Goal: Use online tool/utility: Utilize a website feature to perform a specific function

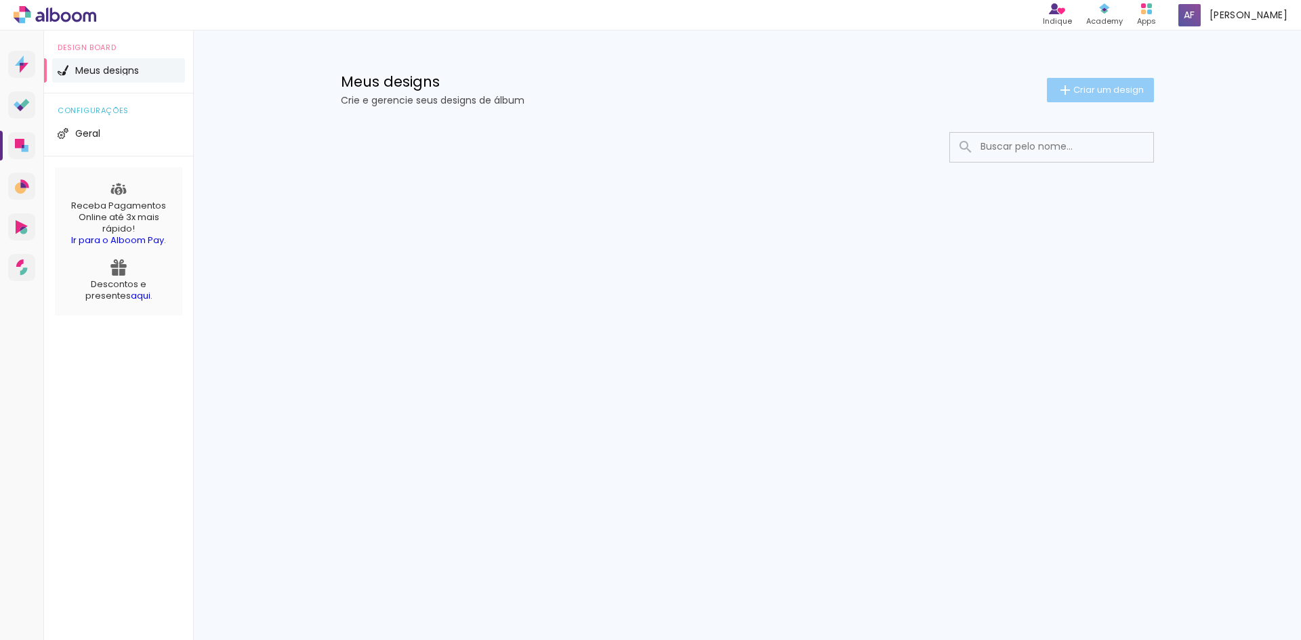
click at [1113, 86] on span "Criar um design" at bounding box center [1109, 89] width 70 height 9
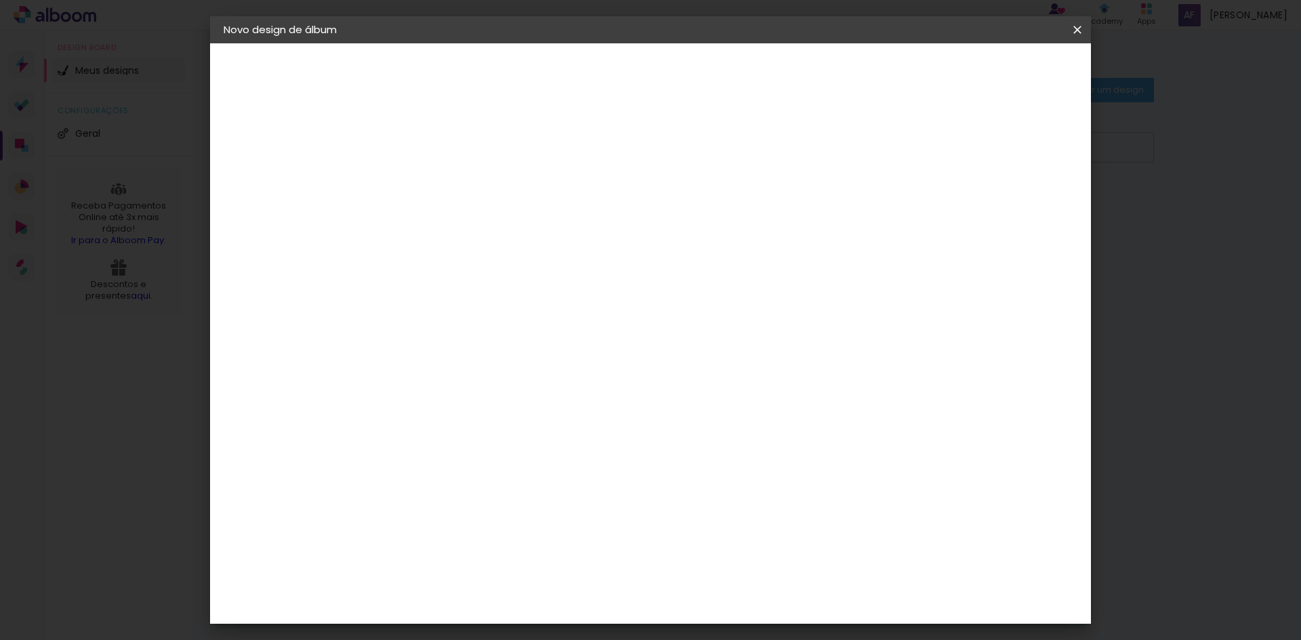
click at [445, 184] on input at bounding box center [445, 181] width 0 height 21
type input "N"
type input "Cora 2 & Nico 6"
type paper-input "Cora 2 & Nico 6"
click at [0, 0] on slot "Avançar" at bounding box center [0, 0] width 0 height 0
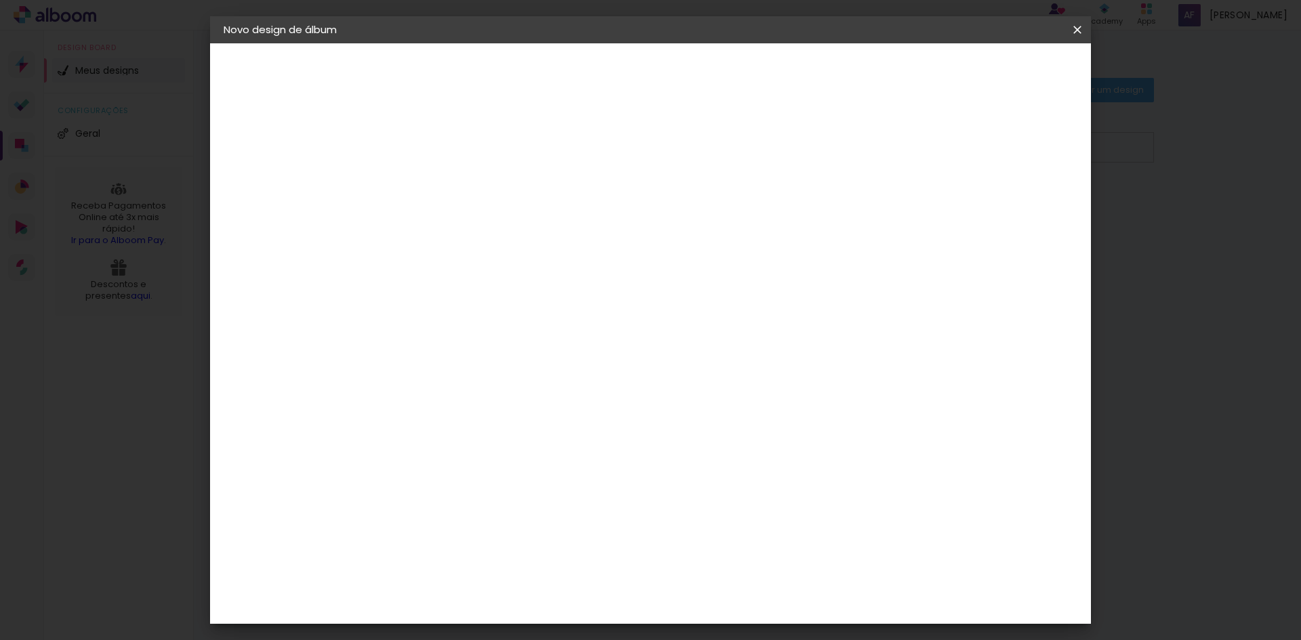
click at [537, 216] on input "[GEOGRAPHIC_DATA]" at bounding box center [474, 216] width 126 height 17
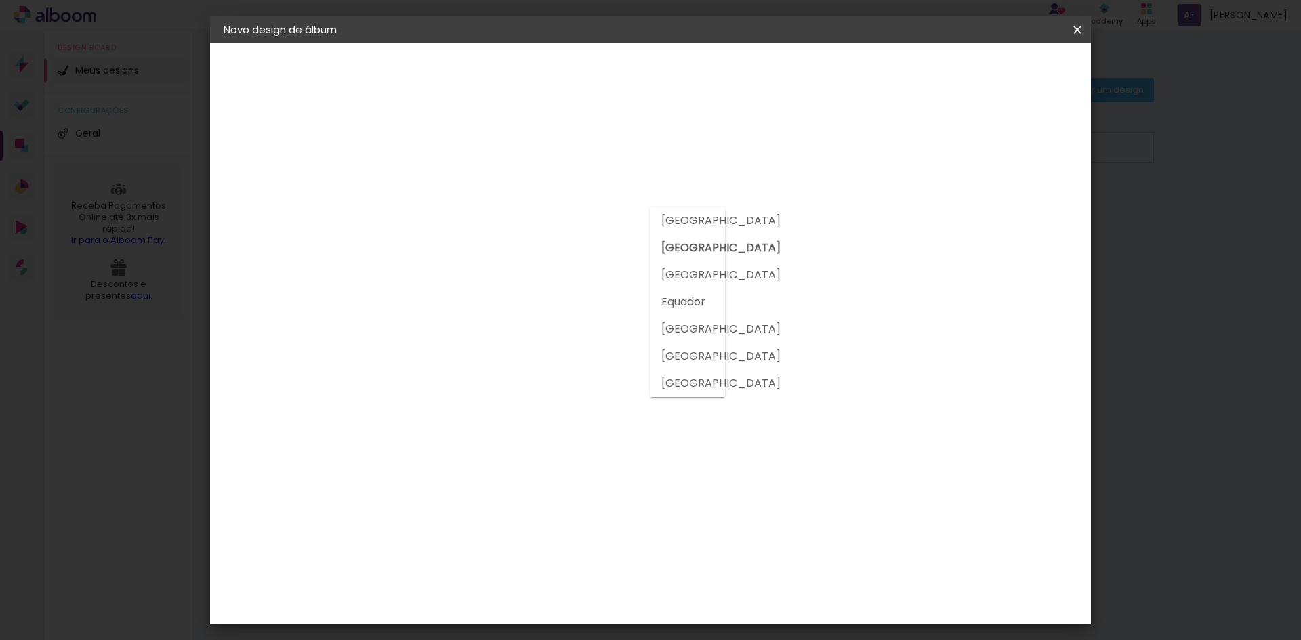
click at [537, 216] on input "[GEOGRAPHIC_DATA]" at bounding box center [474, 216] width 126 height 17
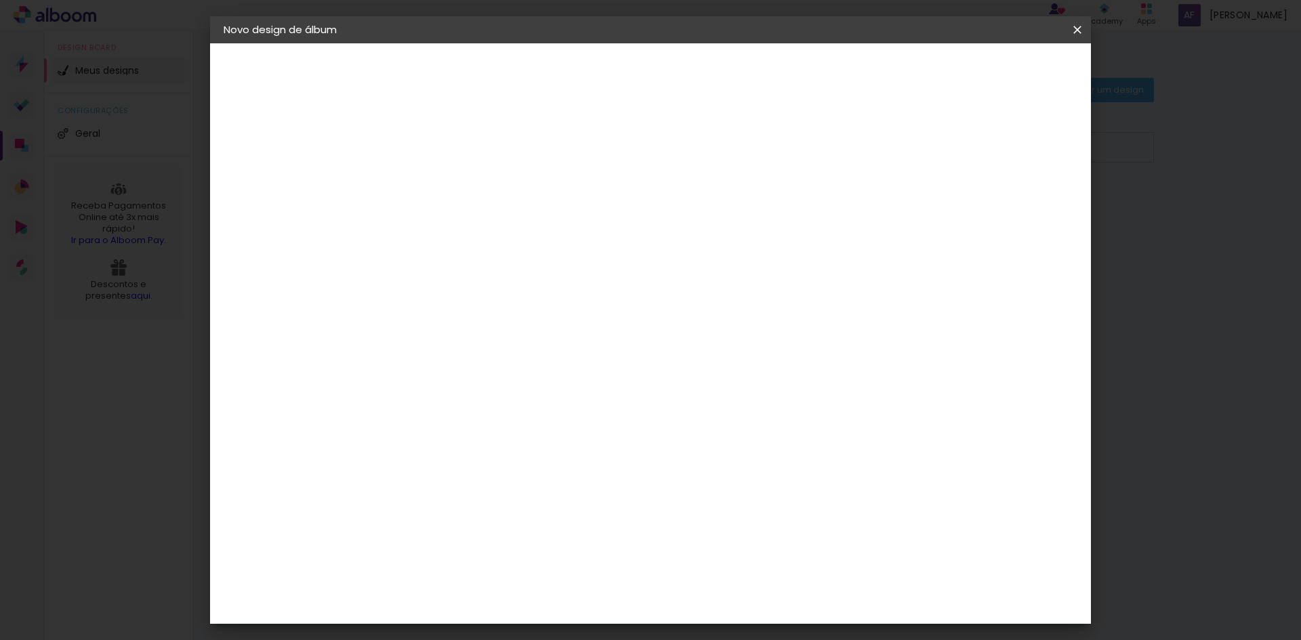
click at [504, 264] on input at bounding box center [479, 257] width 137 height 17
click at [470, 431] on div "Digipix Pro" at bounding box center [453, 442] width 34 height 22
click at [0, 0] on slot "Avançar" at bounding box center [0, 0] width 0 height 0
click at [498, 226] on input "text" at bounding box center [471, 236] width 53 height 21
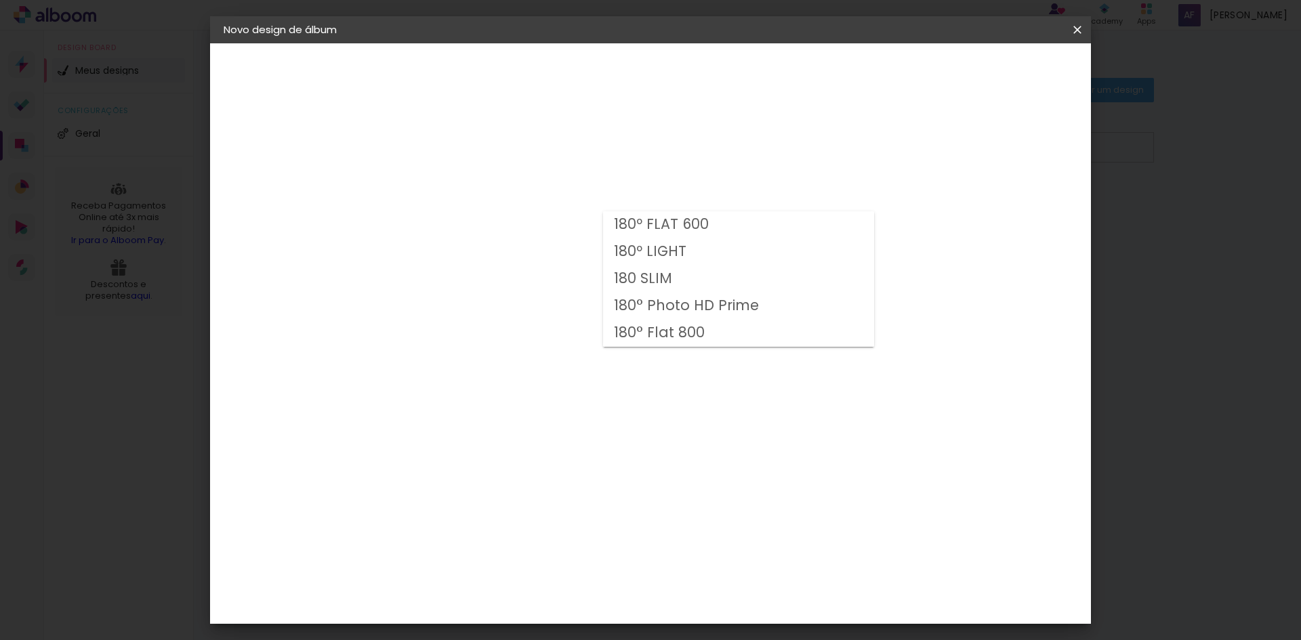
click at [0, 0] on slot "180º FLAT 600" at bounding box center [0, 0] width 0 height 0
type input "180º FLAT 600"
click at [537, 501] on span "21.0 × 21.0" at bounding box center [505, 519] width 63 height 36
click at [0, 0] on slot "Avançar" at bounding box center [0, 0] width 0 height 0
click at [916, 145] on div at bounding box center [910, 146] width 12 height 12
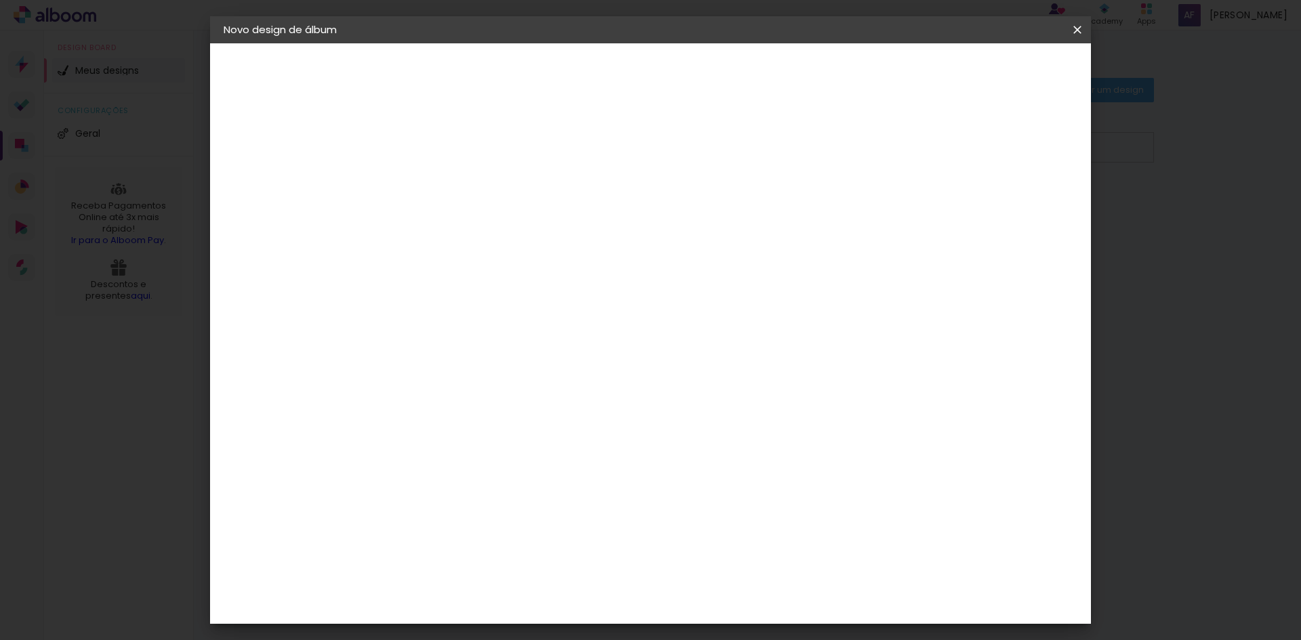
type paper-checkbox "on"
click at [916, 145] on div at bounding box center [910, 146] width 12 height 12
click at [993, 70] on span "Iniciar design" at bounding box center [962, 71] width 62 height 9
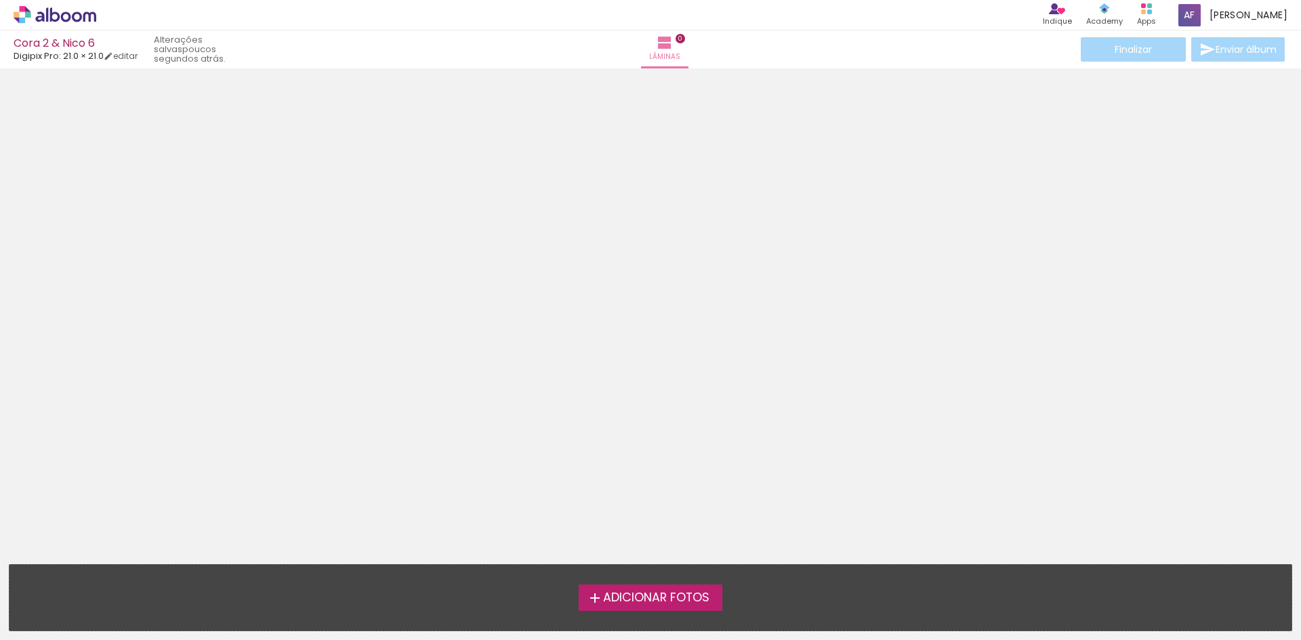
click at [663, 598] on span "Adicionar Fotos" at bounding box center [656, 598] width 106 height 12
click at [0, 0] on input "file" at bounding box center [0, 0] width 0 height 0
click at [651, 597] on span "Adicionar Fotos" at bounding box center [656, 598] width 106 height 12
click at [0, 0] on input "file" at bounding box center [0, 0] width 0 height 0
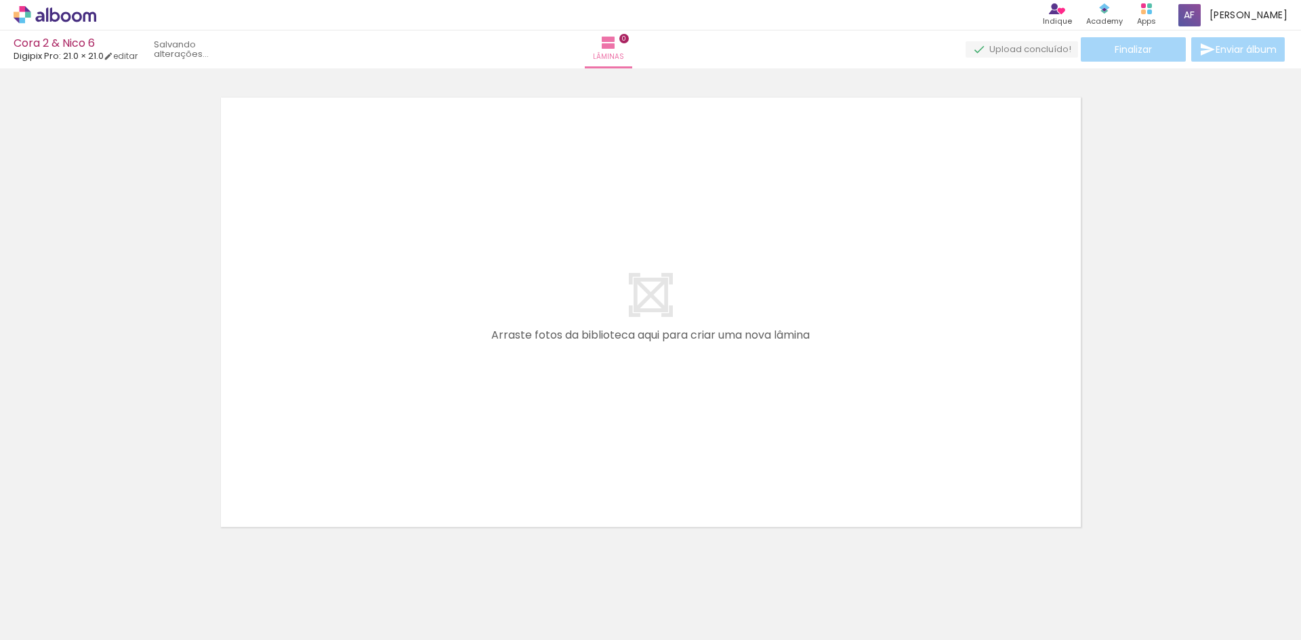
scroll to position [18, 0]
click at [41, 617] on span "Adicionar Fotos" at bounding box center [48, 622] width 41 height 15
click at [0, 0] on input "file" at bounding box center [0, 0] width 0 height 0
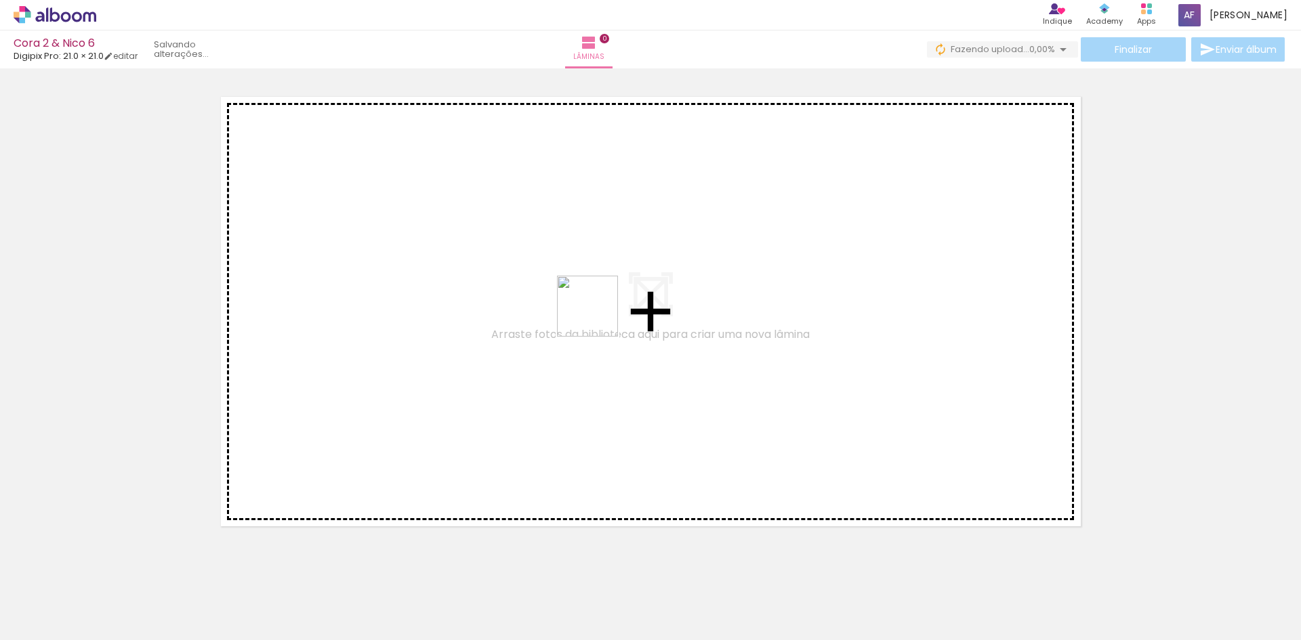
drag, startPoint x: 213, startPoint y: 606, endPoint x: 630, endPoint y: 285, distance: 525.8
click at [630, 285] on quentale-workspace at bounding box center [650, 320] width 1301 height 640
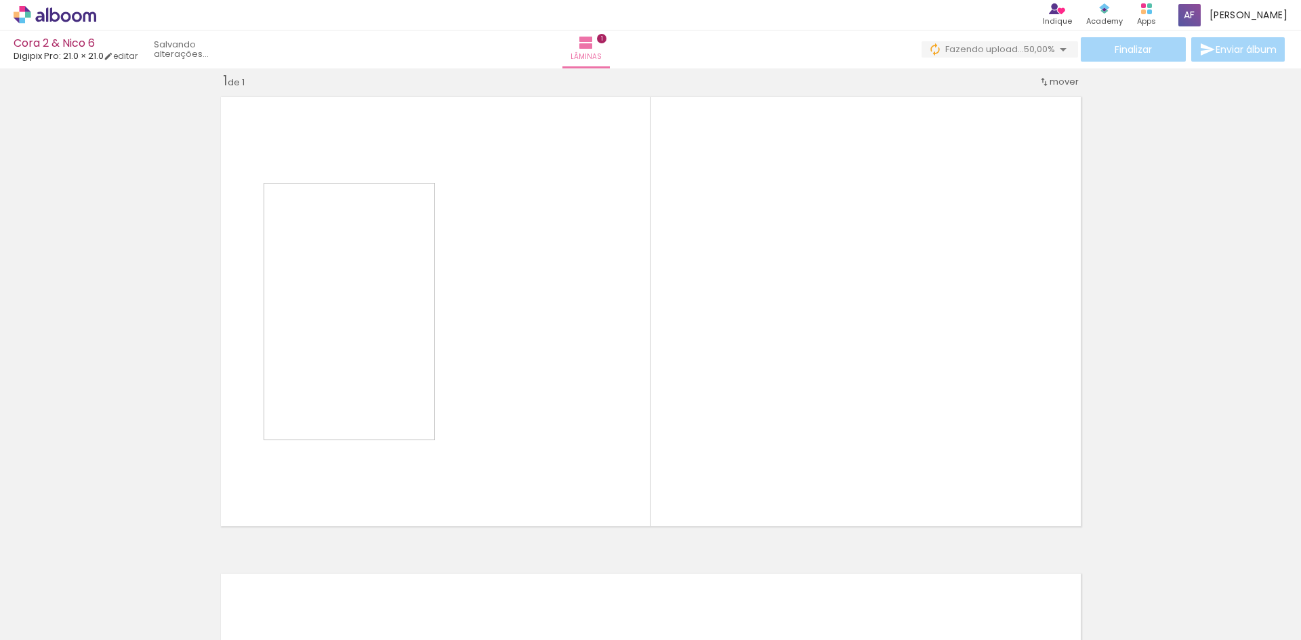
scroll to position [18, 0]
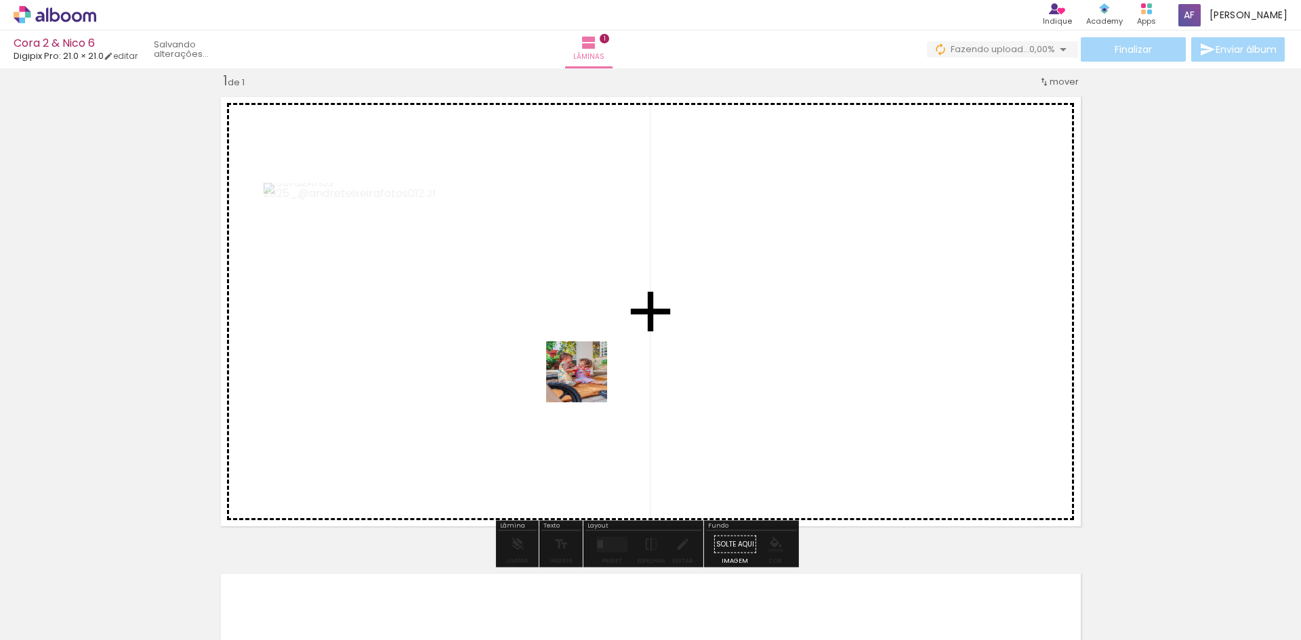
drag, startPoint x: 142, startPoint y: 604, endPoint x: 601, endPoint y: 372, distance: 514.0
click at [601, 372] on quentale-workspace at bounding box center [650, 320] width 1301 height 640
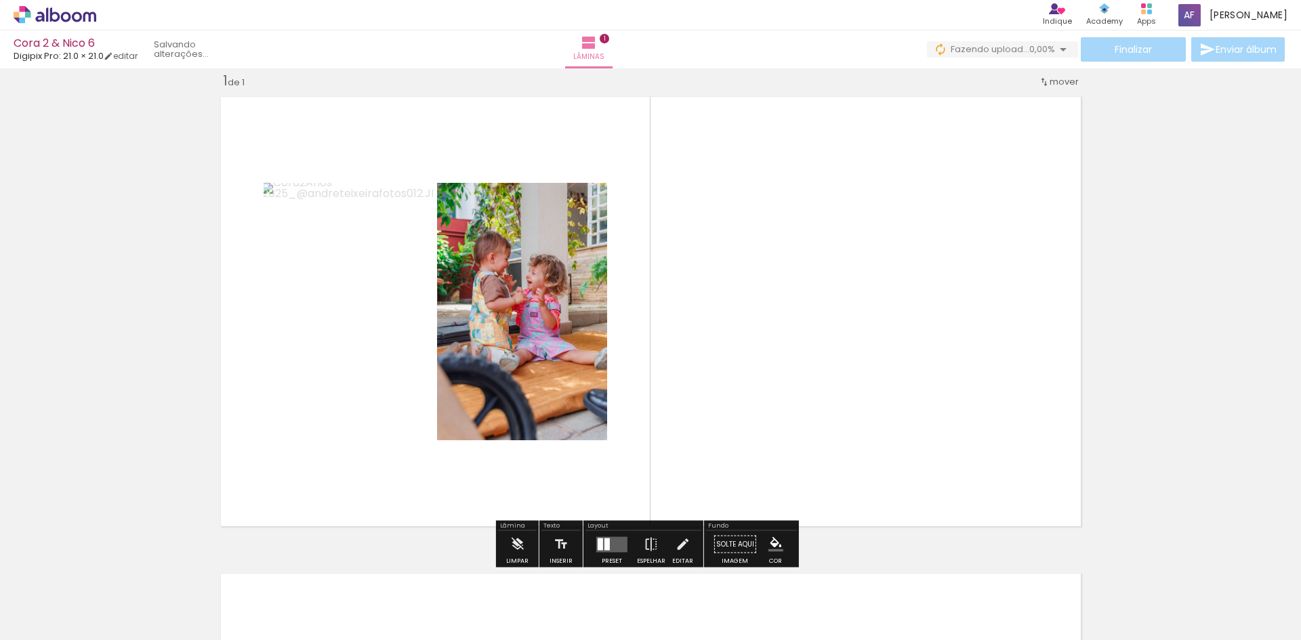
click at [713, 178] on quentale-layouter at bounding box center [651, 311] width 874 height 443
click at [600, 546] on quentale-layouter at bounding box center [611, 545] width 31 height 16
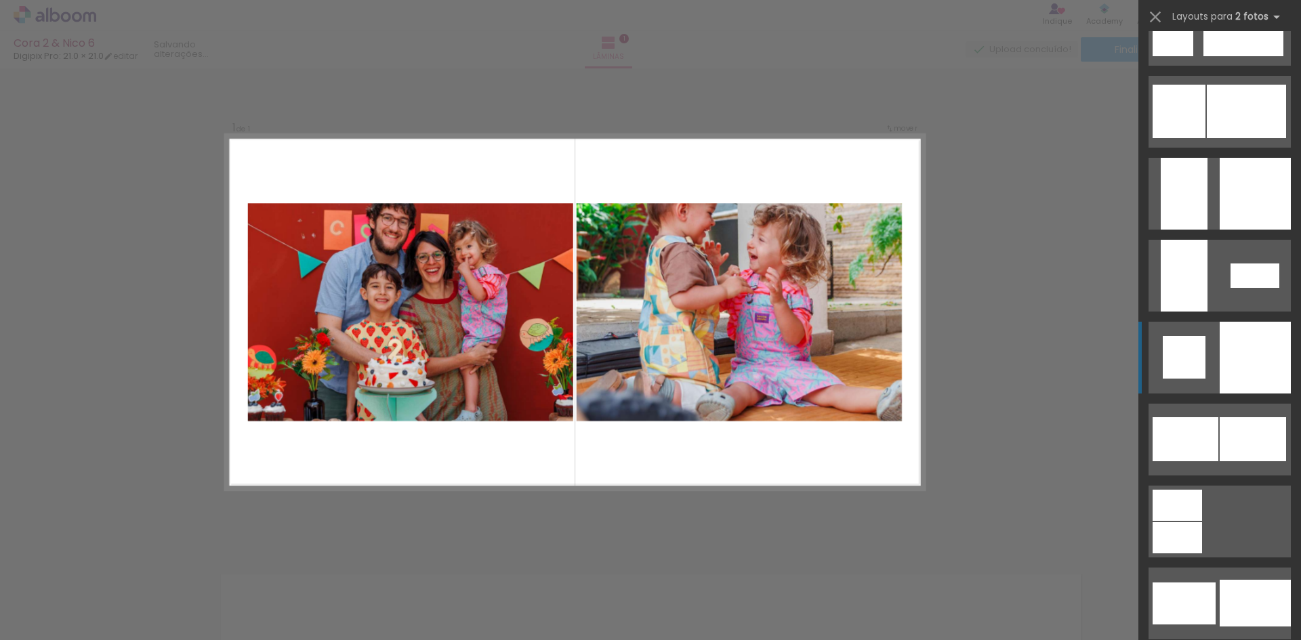
scroll to position [3524, 0]
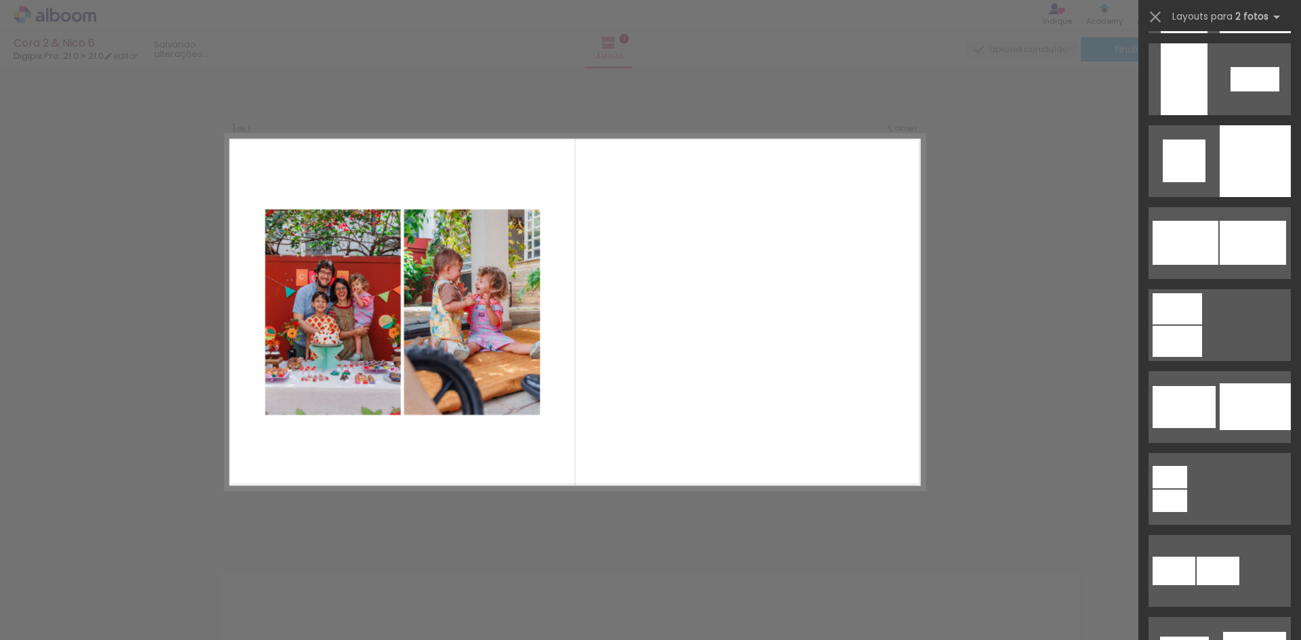
click at [930, 66] on div at bounding box center [650, 34] width 1301 height 68
